Goal: Information Seeking & Learning: Check status

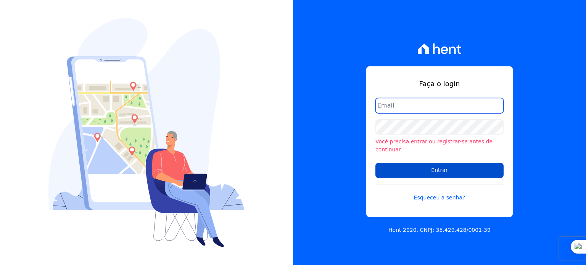
type input "[PERSON_NAME][EMAIL_ADDRESS][PERSON_NAME][DOMAIN_NAME]"
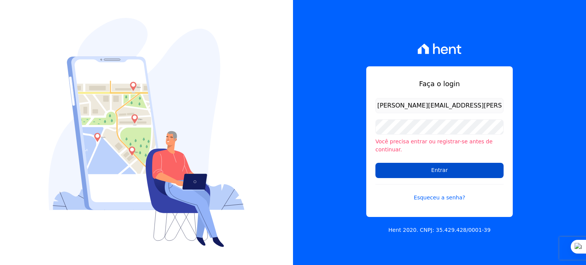
click at [422, 170] on input "Entrar" at bounding box center [439, 170] width 128 height 15
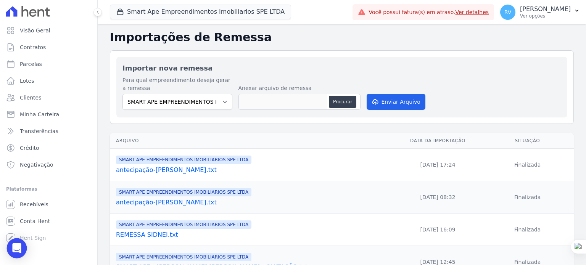
click at [12, 245] on div "Open Intercom Messenger" at bounding box center [17, 248] width 20 height 20
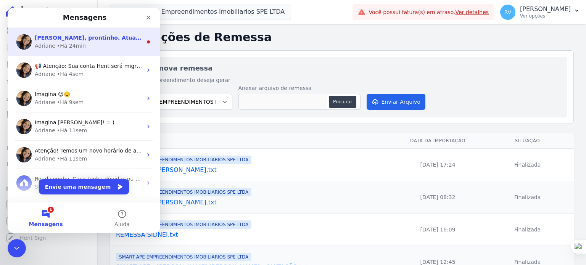
click at [57, 41] on div "Rodrigo, prontinho. Atualizei as informações. ;)" at bounding box center [89, 38] width 108 height 8
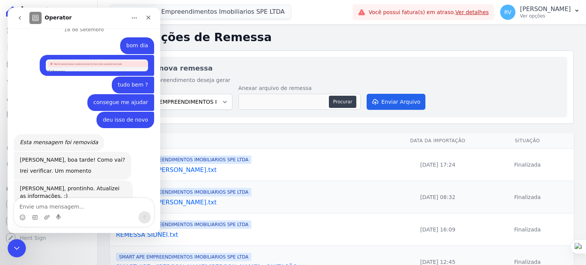
scroll to position [607, 0]
click at [71, 204] on textarea "Envie uma mensagem..." at bounding box center [84, 204] width 140 height 13
type textarea "tudo bem por aqui tgm"
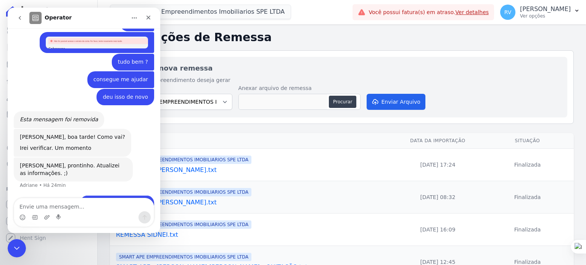
scroll to position [629, 0]
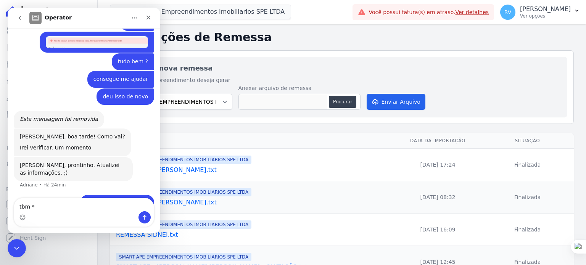
type textarea "tbm *"
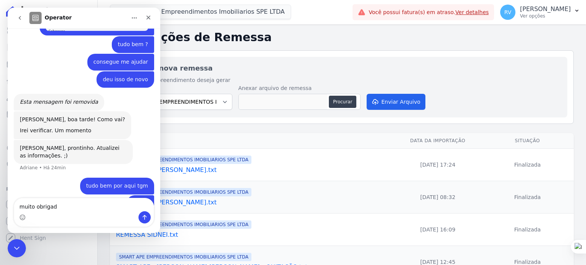
type textarea "muito obrigado"
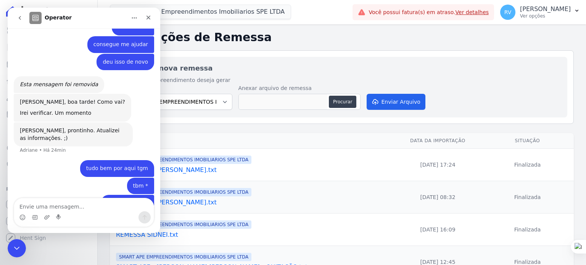
click at [339, 57] on div "Importar nova remessa Para qual empreendimento deseja gerar a remessa SMART APE…" at bounding box center [341, 87] width 451 height 61
click at [149, 21] on div "Fechar" at bounding box center [148, 18] width 14 height 14
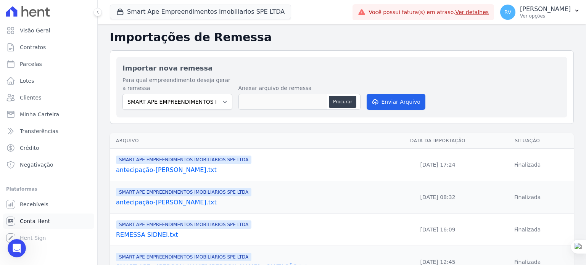
scroll to position [660, 0]
click at [41, 225] on link "Conta Hent" at bounding box center [48, 220] width 91 height 15
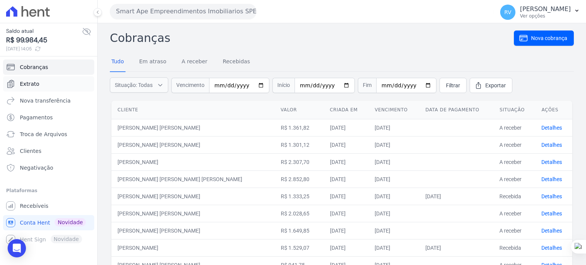
click at [59, 82] on link "Extrato" at bounding box center [48, 83] width 91 height 15
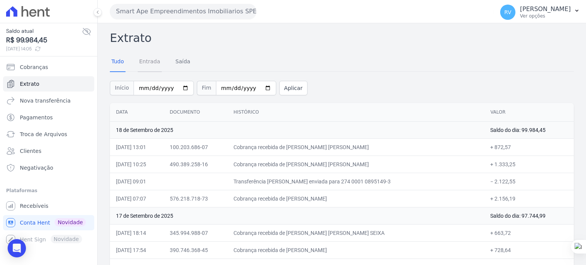
drag, startPoint x: 142, startPoint y: 60, endPoint x: 174, endPoint y: 72, distance: 34.1
click at [142, 60] on link "Entrada" at bounding box center [150, 62] width 24 height 20
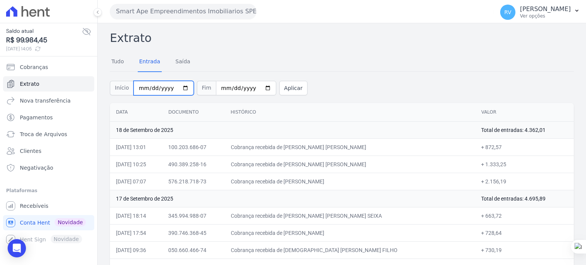
click at [178, 90] on input "2025-09-01" at bounding box center [163, 88] width 60 height 14
type input "2025-09-17"
click at [254, 85] on input "2025-09-18" at bounding box center [246, 88] width 60 height 14
type input "2025-09-17"
click at [282, 90] on button "Aplicar" at bounding box center [293, 88] width 28 height 14
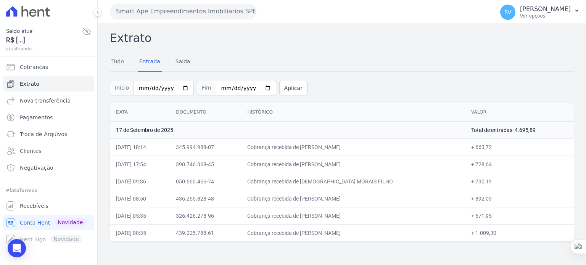
drag, startPoint x: 316, startPoint y: 148, endPoint x: 392, endPoint y: 144, distance: 76.7
click at [392, 144] on td "Cobrança recebida de TALITA DA SILVA OLIVEIRA SEIXA" at bounding box center [353, 146] width 224 height 17
copy td "TALITA DA SILVA OLIVEIRA SEIX"
drag, startPoint x: 479, startPoint y: 144, endPoint x: 494, endPoint y: 146, distance: 15.7
click at [494, 146] on td "+ 663,72" at bounding box center [519, 146] width 109 height 17
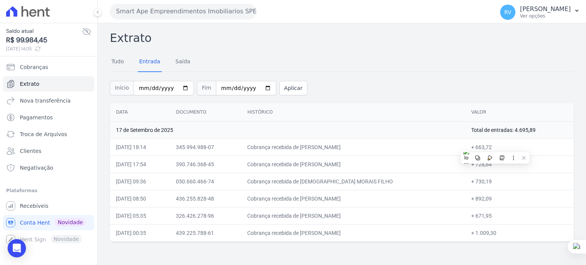
copy td "663,72"
drag, startPoint x: 317, startPoint y: 163, endPoint x: 371, endPoint y: 165, distance: 53.4
click at [371, 165] on td "Cobrança recebida de GERALDO IRINEU BARBOSA JUNIOR" at bounding box center [353, 164] width 224 height 17
copy td "GERALDO IRINEU BARB"
drag, startPoint x: 478, startPoint y: 164, endPoint x: 493, endPoint y: 166, distance: 14.9
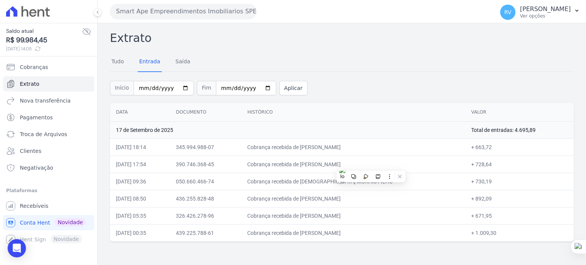
click at [493, 166] on td "+ 728,64" at bounding box center [519, 164] width 109 height 17
copy td "728,64"
drag, startPoint x: 316, startPoint y: 181, endPoint x: 371, endPoint y: 183, distance: 54.9
click at [371, 183] on td "Cobrança recebida de DEUSLAR MORAIS FILHO" at bounding box center [353, 181] width 224 height 17
copy td "DEUSLAR MORAIS FILH"
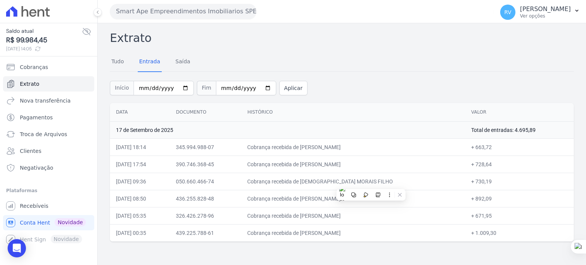
drag, startPoint x: 478, startPoint y: 182, endPoint x: 494, endPoint y: 183, distance: 15.3
click at [494, 183] on td "+ 730,19" at bounding box center [519, 181] width 109 height 17
copy td "730,19"
drag, startPoint x: 316, startPoint y: 198, endPoint x: 380, endPoint y: 199, distance: 64.1
click at [380, 199] on td "Cobrança recebida de GUILHERME DE MELO MORAES" at bounding box center [353, 198] width 224 height 17
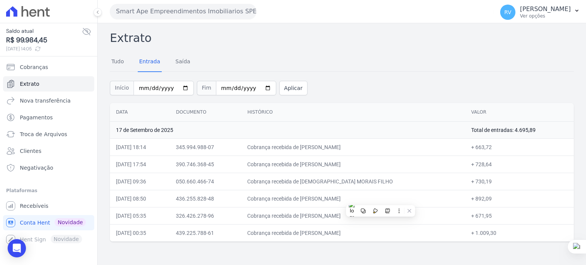
copy td "GUILHERME DE MELO MOR"
click at [410, 213] on icon at bounding box center [408, 210] width 5 height 5
click at [375, 225] on span "Desativar neste site" at bounding box center [364, 226] width 49 height 7
copy td "GUILHERME DE MELO MOR"
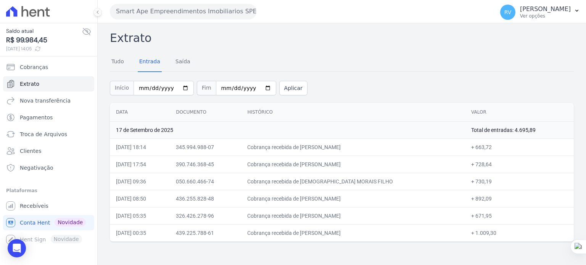
drag, startPoint x: 477, startPoint y: 199, endPoint x: 494, endPoint y: 199, distance: 16.8
click at [494, 199] on td "+ 892,09" at bounding box center [519, 198] width 109 height 17
copy td "892,09"
drag, startPoint x: 327, startPoint y: 215, endPoint x: 376, endPoint y: 214, distance: 48.8
click at [376, 214] on td "Cobrança recebida de ANDERSON LEITE DE SOUZA" at bounding box center [353, 215] width 224 height 17
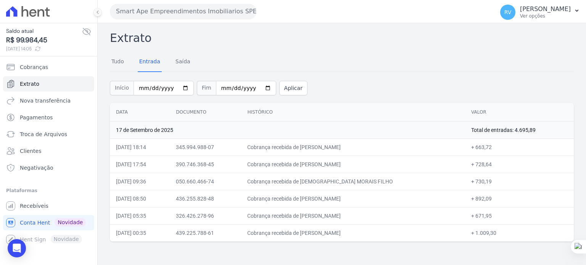
drag, startPoint x: 479, startPoint y: 215, endPoint x: 494, endPoint y: 216, distance: 14.9
click at [494, 216] on td "+ 671,95" at bounding box center [519, 215] width 109 height 17
drag, startPoint x: 316, startPoint y: 230, endPoint x: 377, endPoint y: 231, distance: 61.4
click at [377, 231] on td "Cobrança recebida de GABRIEL LOURENCON VIANA" at bounding box center [353, 232] width 224 height 17
click at [334, 234] on td "Cobrança recebida de GABRIEL LOURENCON VIANA" at bounding box center [353, 232] width 224 height 17
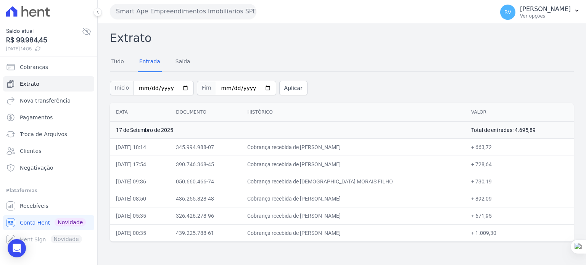
drag, startPoint x: 317, startPoint y: 233, endPoint x: 377, endPoint y: 236, distance: 60.7
click at [377, 236] on td "Cobrança recebida de GABRIEL LOURENCON VIANA" at bounding box center [353, 232] width 224 height 17
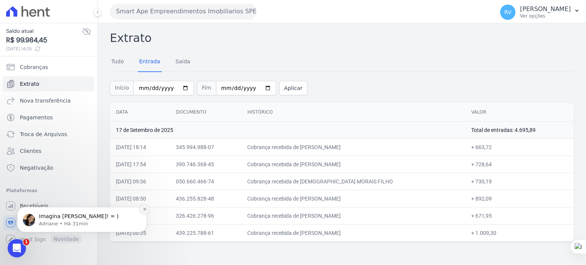
click at [144, 209] on icon "Dismiss notification" at bounding box center [145, 209] width 4 height 4
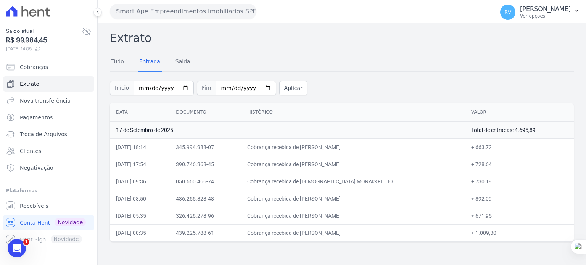
click at [416, 39] on h2 "Extrato" at bounding box center [342, 37] width 464 height 17
